Goal: Task Accomplishment & Management: Complete application form

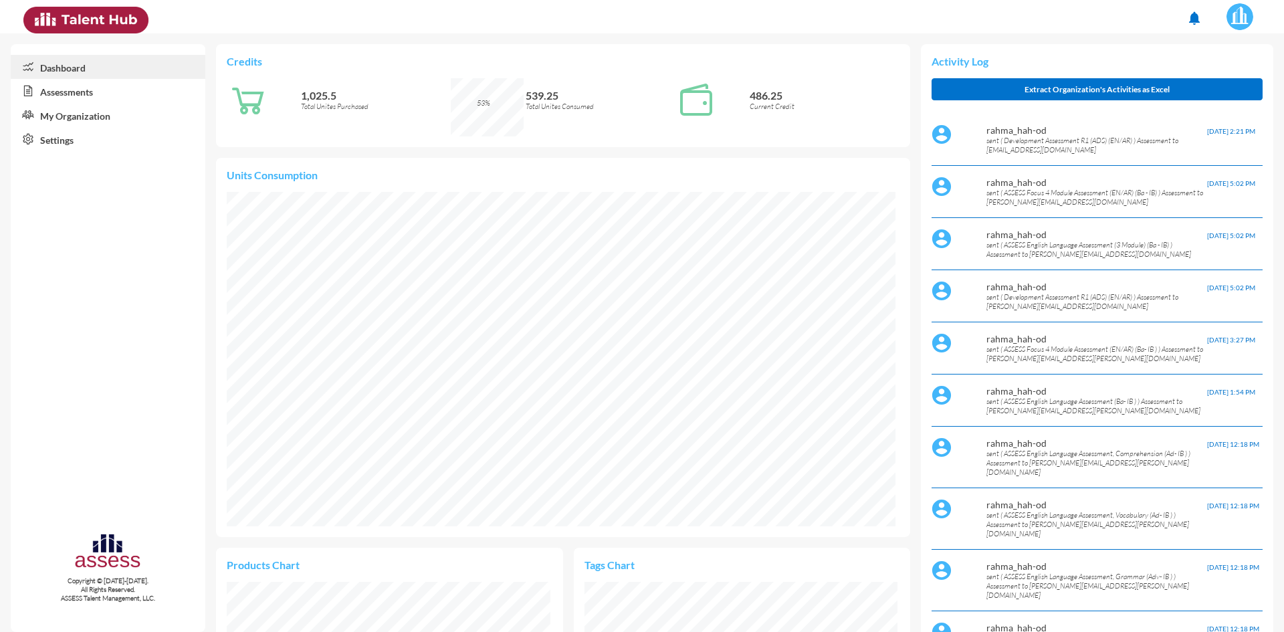
scroll to position [156, 313]
click at [54, 91] on link "Assessments" at bounding box center [108, 91] width 195 height 24
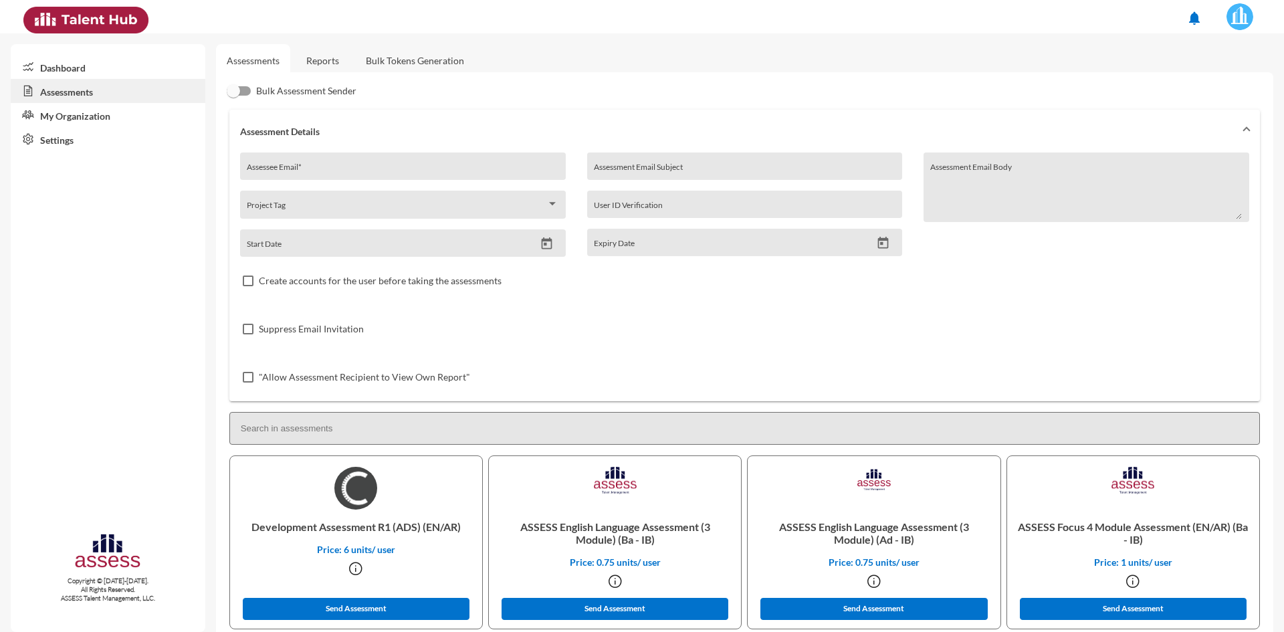
click at [322, 165] on div "Assessee Email *" at bounding box center [403, 170] width 312 height 20
click at [322, 172] on input "Assessee Email *" at bounding box center [403, 171] width 312 height 11
paste input "[EMAIL_ADDRESS][DOMAIN_NAME]"
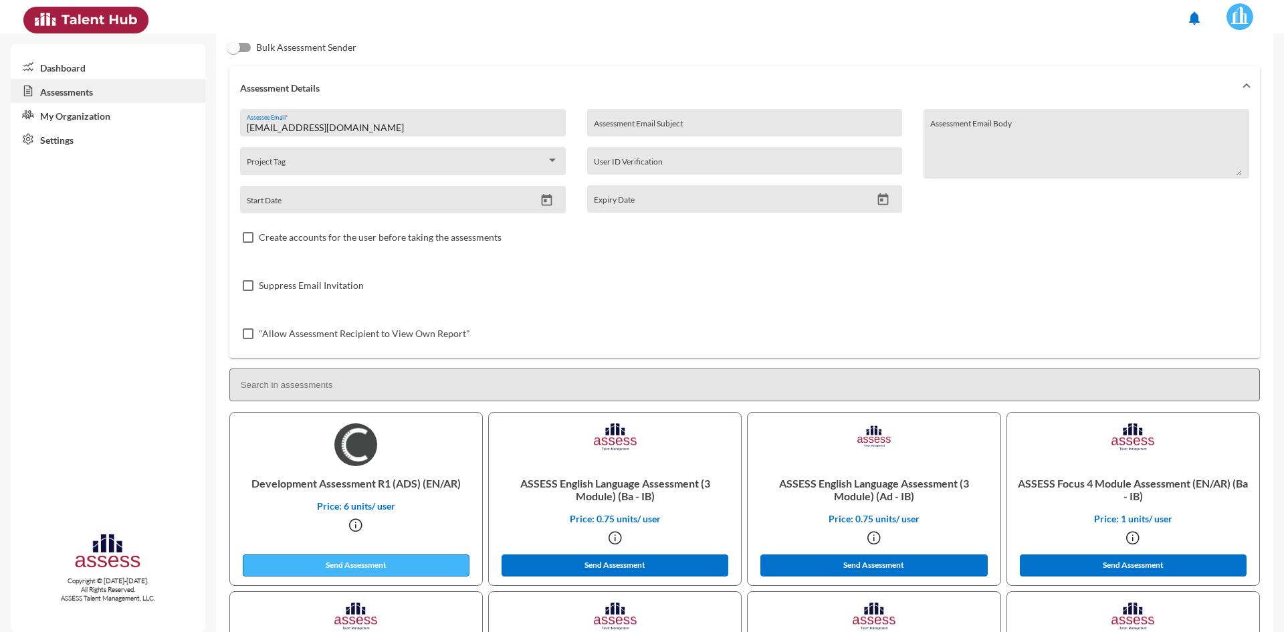
scroll to position [67, 0]
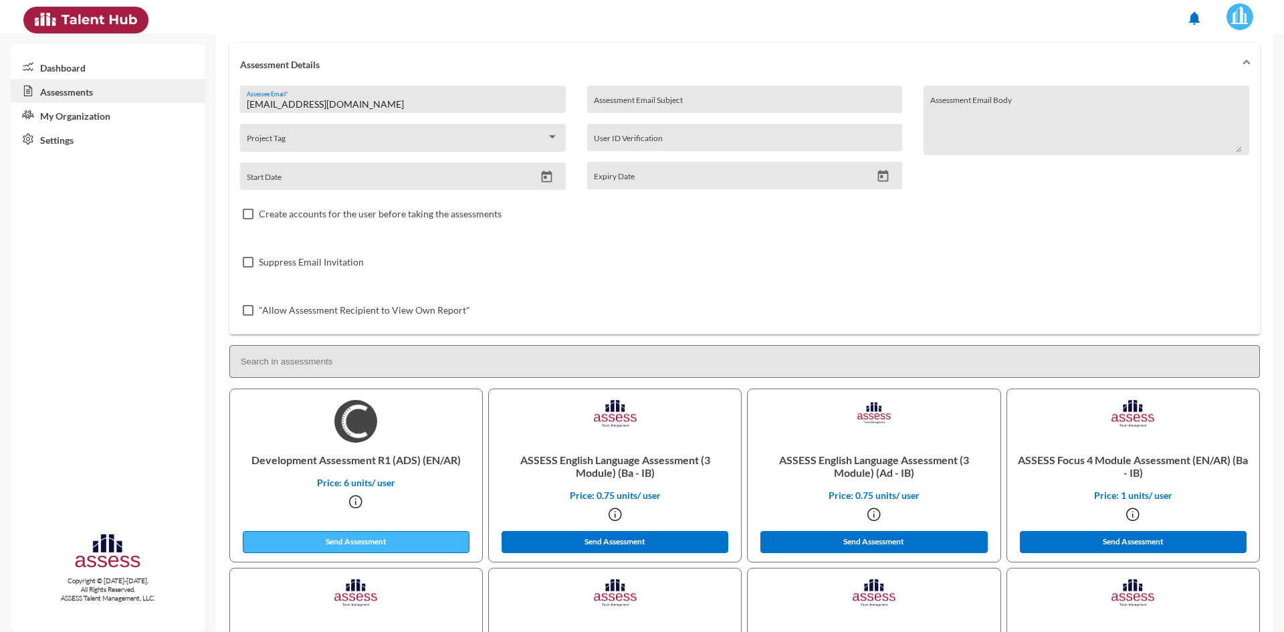
type input "[EMAIL_ADDRESS][DOMAIN_NAME]"
click at [365, 540] on button "Send Assessment" at bounding box center [356, 542] width 227 height 22
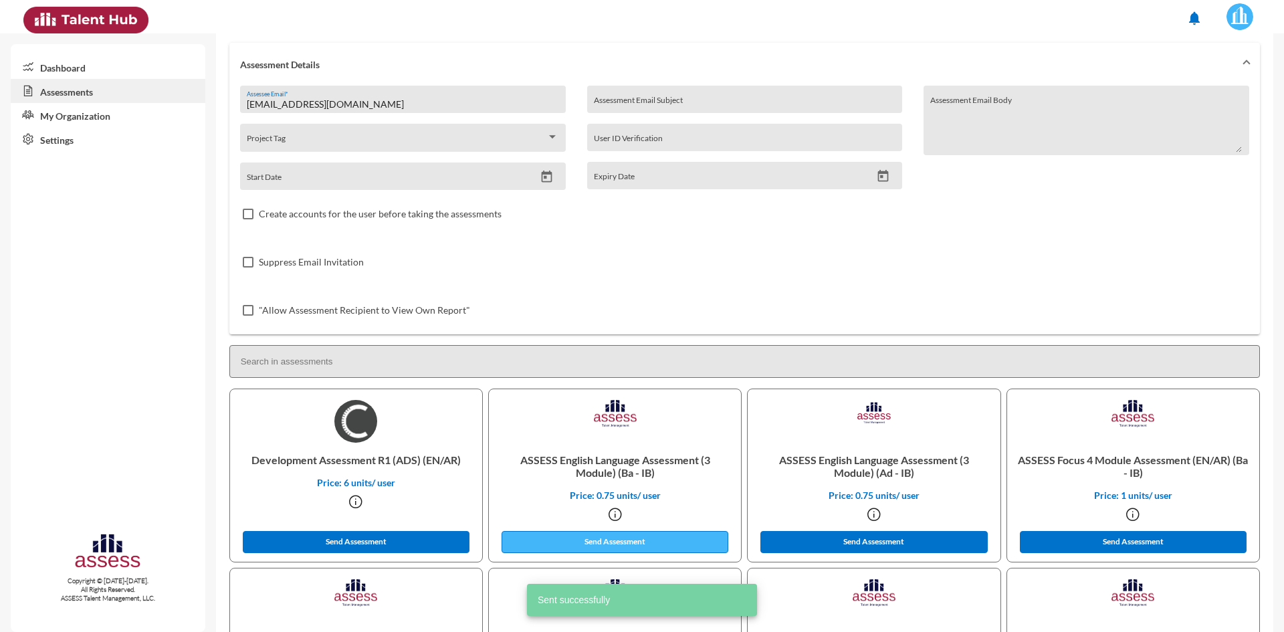
click at [623, 539] on button "Send Assessment" at bounding box center [615, 542] width 227 height 22
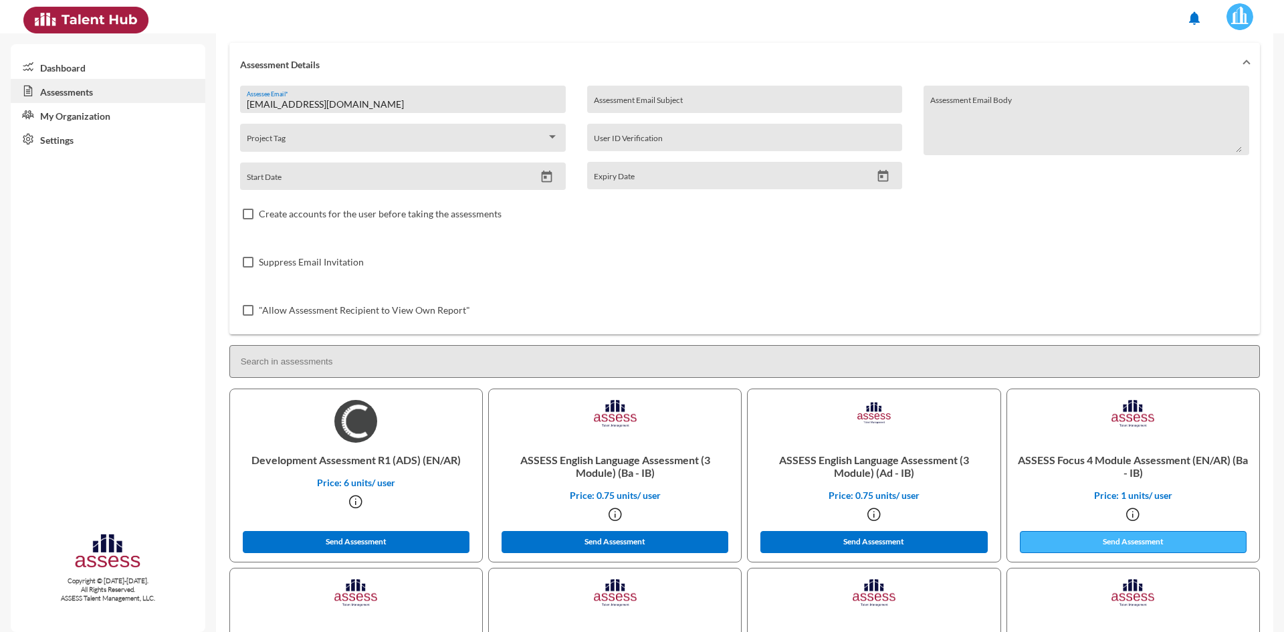
click at [1122, 538] on button "Send Assessment" at bounding box center [1133, 542] width 227 height 22
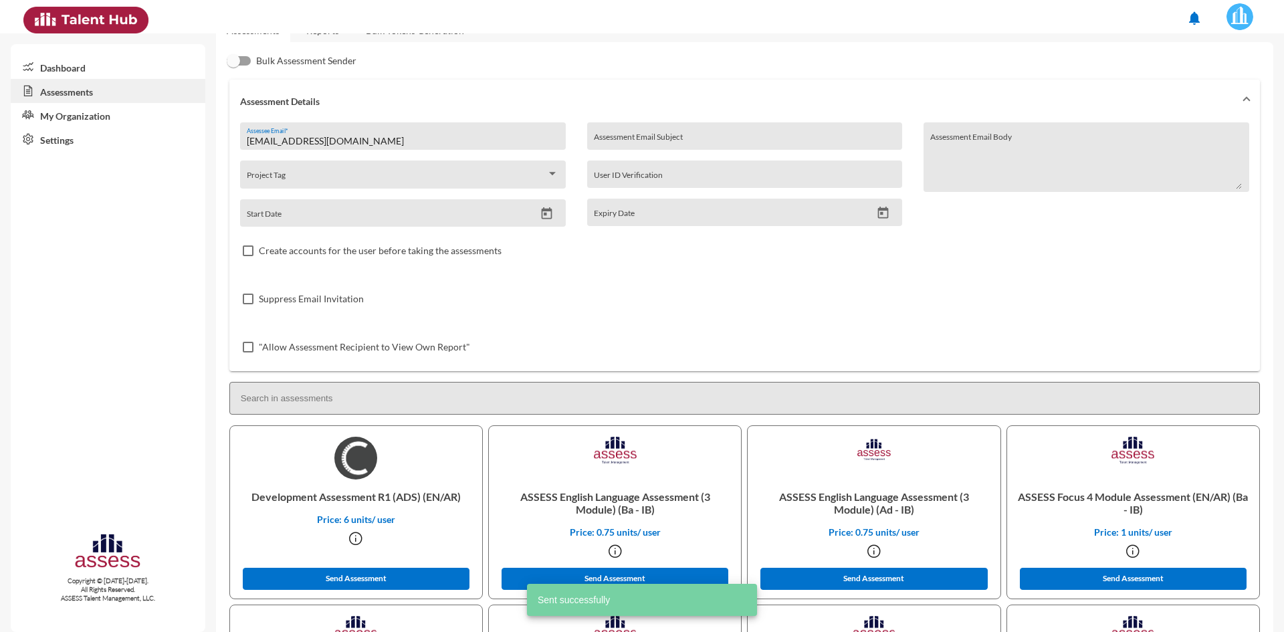
scroll to position [0, 0]
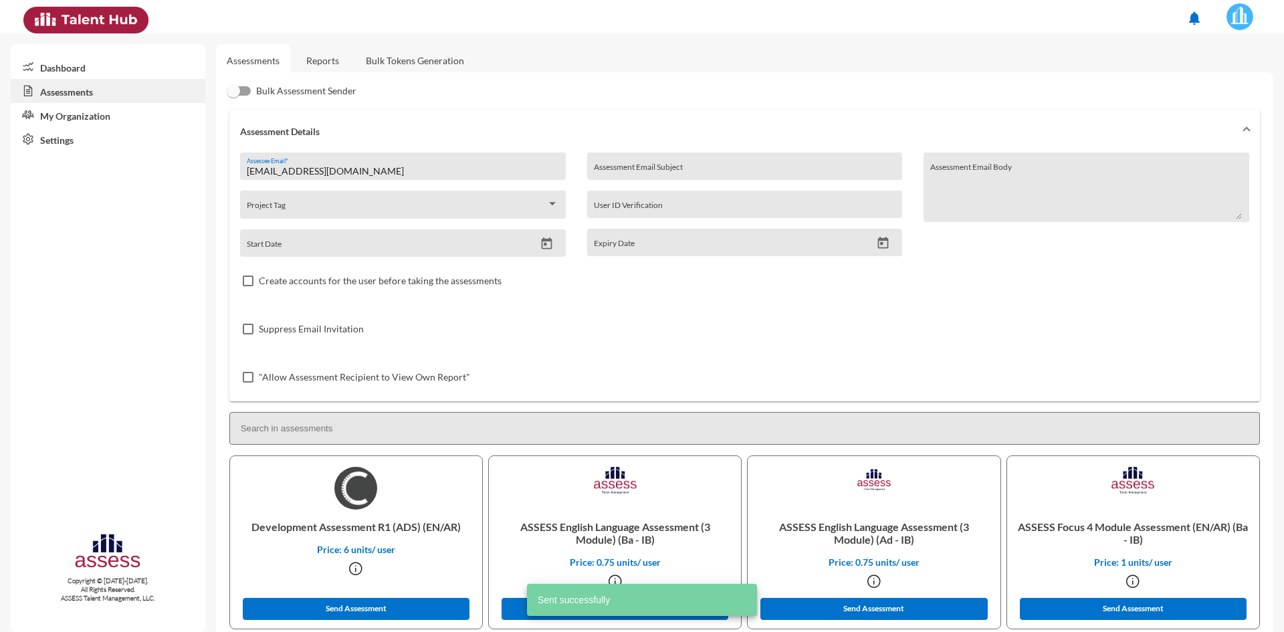
click at [310, 56] on link "Reports" at bounding box center [323, 60] width 54 height 33
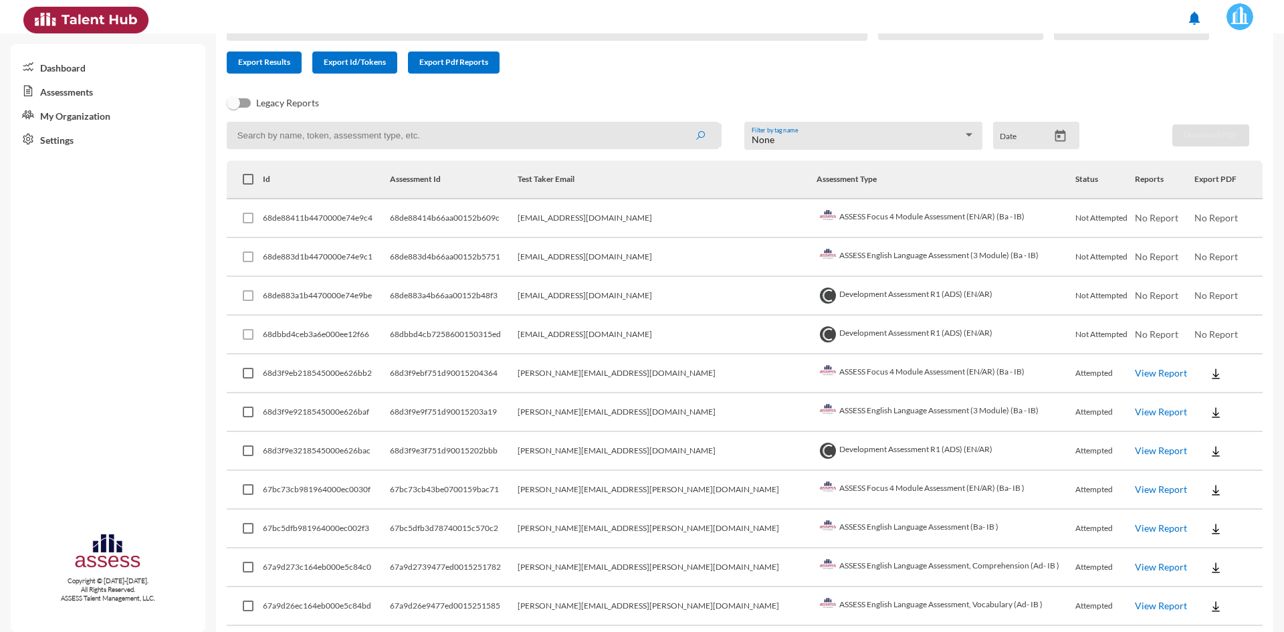
scroll to position [134, 0]
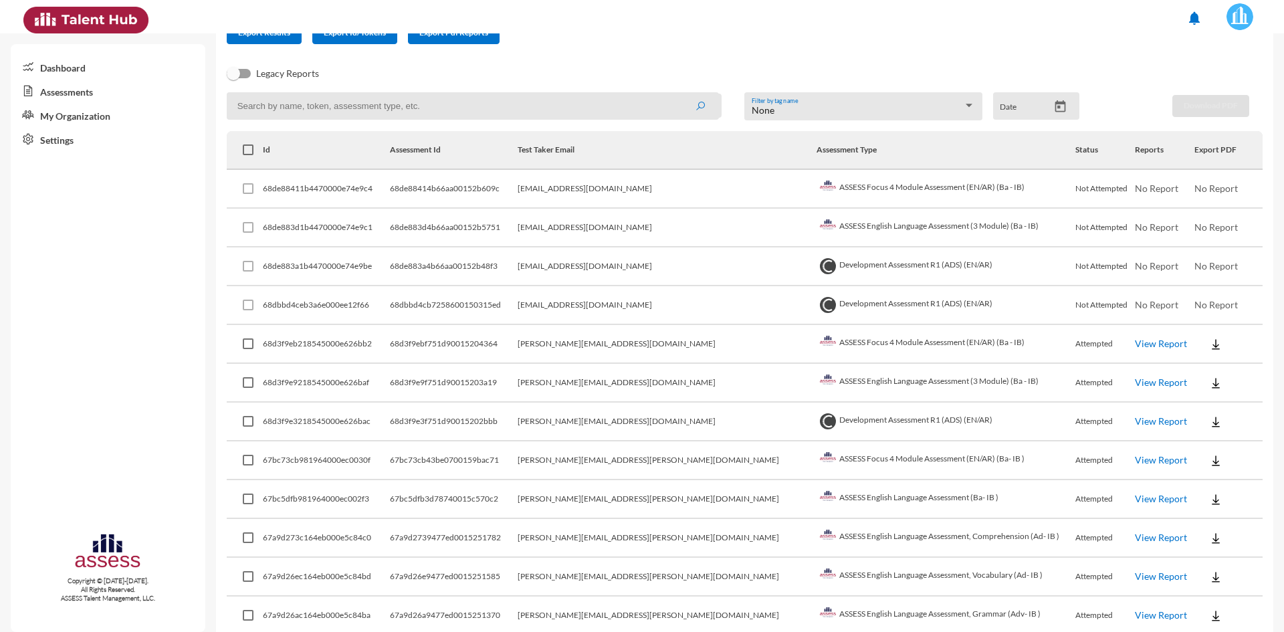
click at [1209, 348] on img at bounding box center [1215, 344] width 13 height 13
click at [1198, 362] on button "EN" at bounding box center [1214, 368] width 75 height 25
click at [1209, 379] on img at bounding box center [1215, 383] width 13 height 13
click at [1200, 400] on button "EN" at bounding box center [1214, 407] width 75 height 25
click at [1209, 416] on img at bounding box center [1215, 421] width 13 height 13
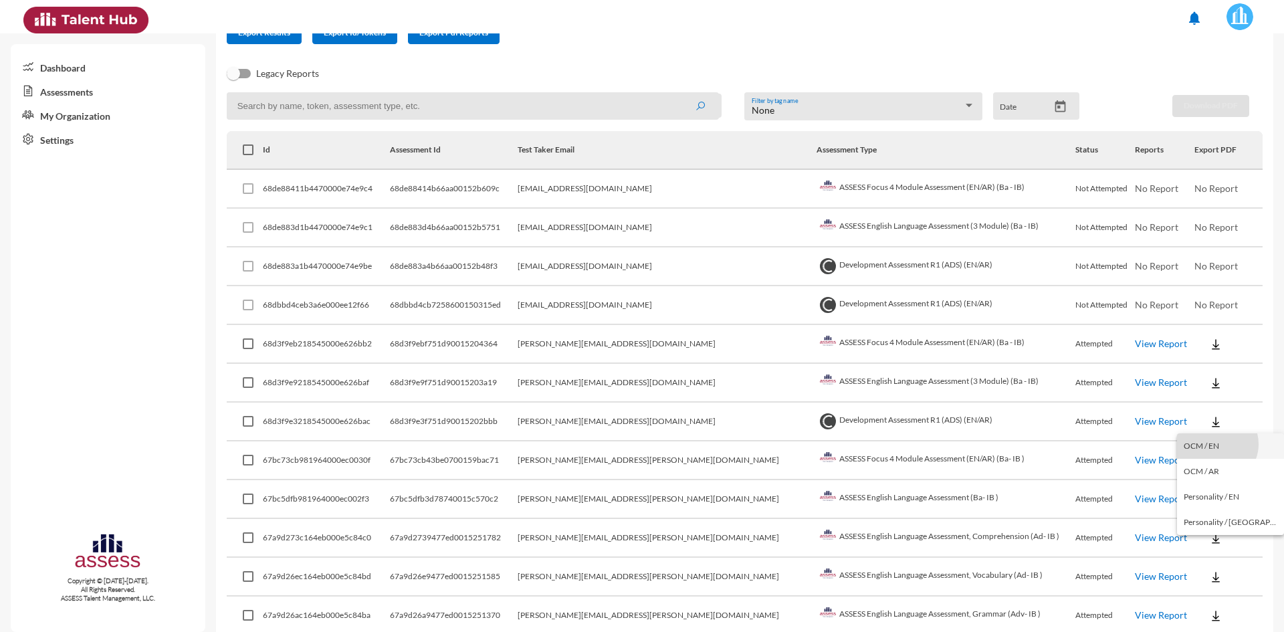
click at [1216, 444] on button "OCM / EN" at bounding box center [1230, 445] width 107 height 25
click at [1209, 425] on img at bounding box center [1215, 421] width 13 height 13
click at [1222, 499] on button "Personality / EN" at bounding box center [1230, 496] width 107 height 25
